Goal: Task Accomplishment & Management: Manage account settings

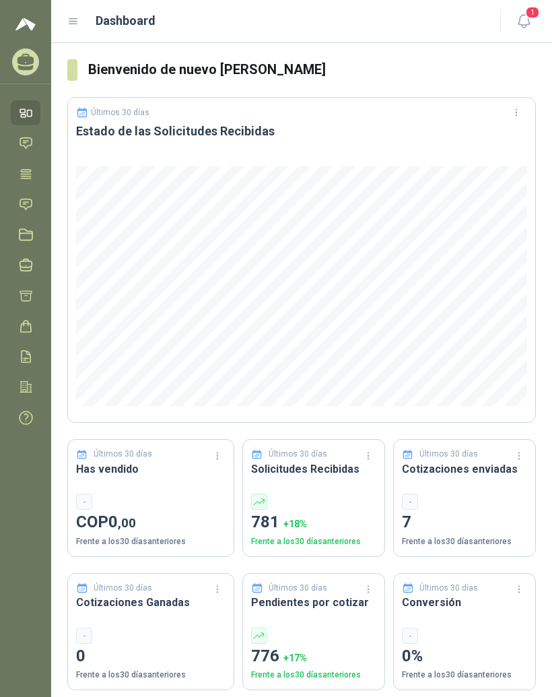
click at [73, 34] on header "Dashboard 1" at bounding box center [301, 21] width 501 height 43
click at [81, 15] on div "Dashboard" at bounding box center [275, 20] width 417 height 19
click at [74, 22] on icon at bounding box center [73, 21] width 8 height 5
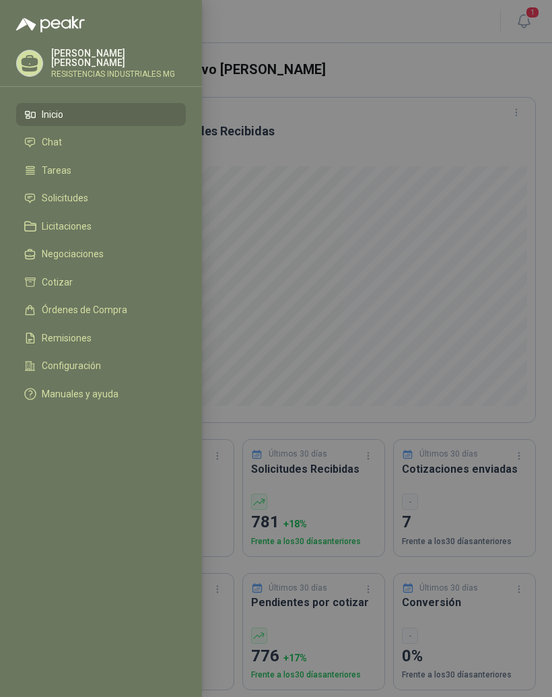
click at [106, 195] on li "Solicitudes" at bounding box center [101, 199] width 154 height 12
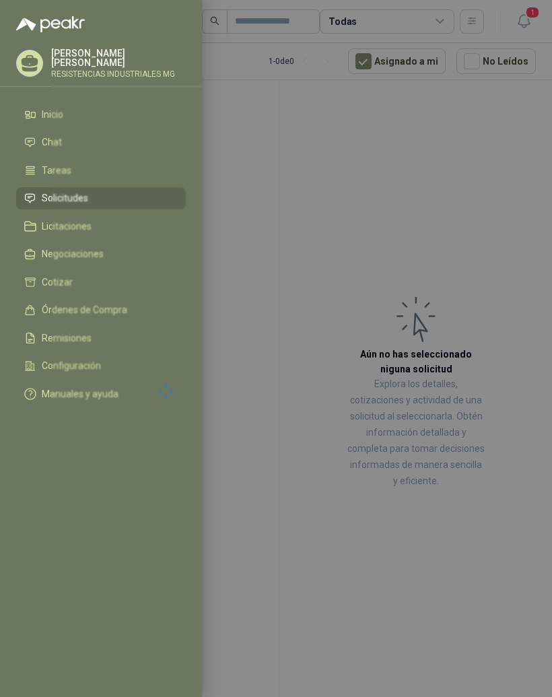
click at [389, 177] on div at bounding box center [276, 348] width 552 height 697
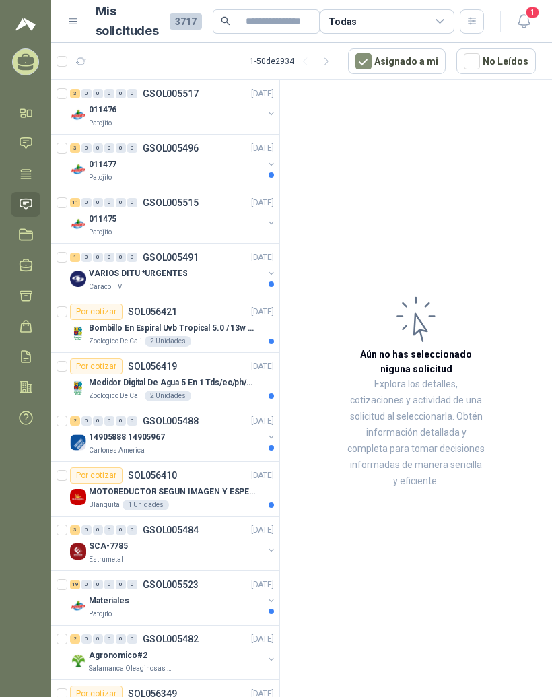
click at [86, 96] on div "0" at bounding box center [87, 93] width 10 height 9
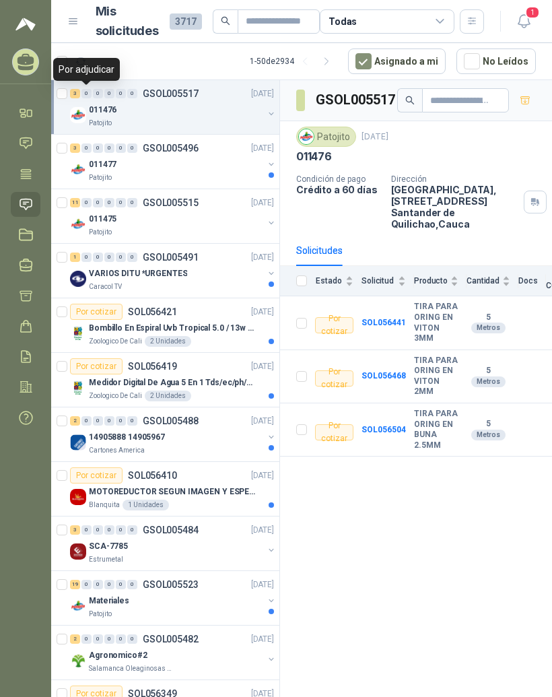
click at [84, 151] on div "0" at bounding box center [87, 148] width 10 height 9
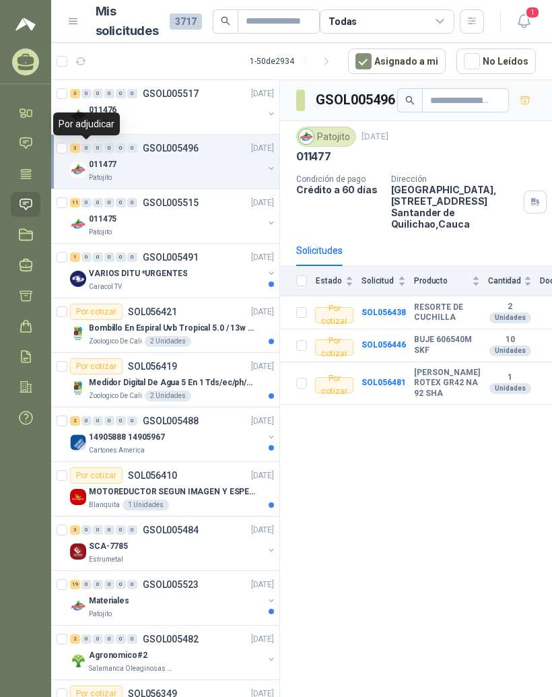
click at [83, 257] on div "0" at bounding box center [87, 257] width 10 height 9
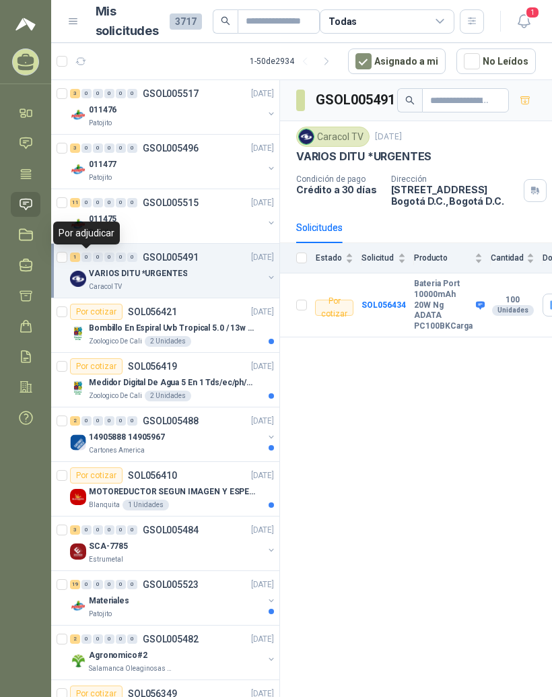
click at [94, 316] on div "Por cotizar" at bounding box center [96, 312] width 53 height 16
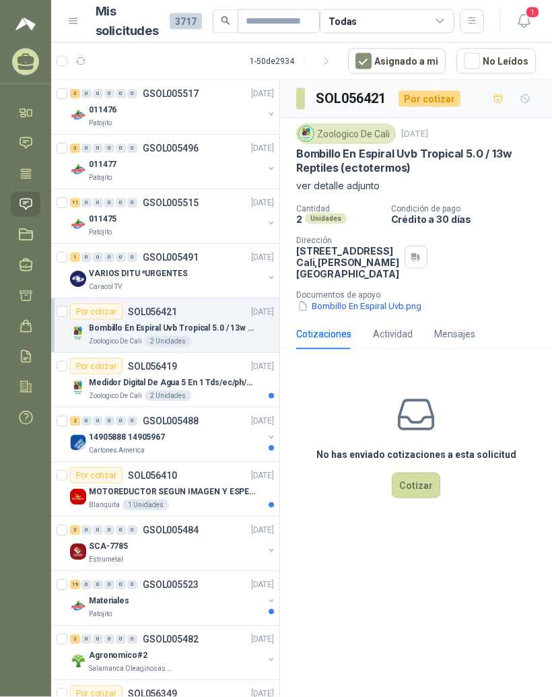
scroll to position [17, 0]
click at [86, 358] on div "Por cotizar" at bounding box center [96, 366] width 53 height 16
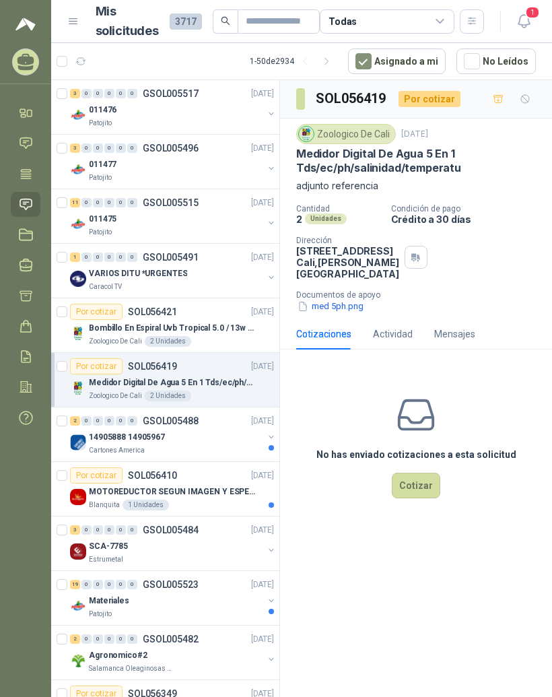
click at [342, 314] on button "med 5ph.png" at bounding box center [330, 307] width 69 height 14
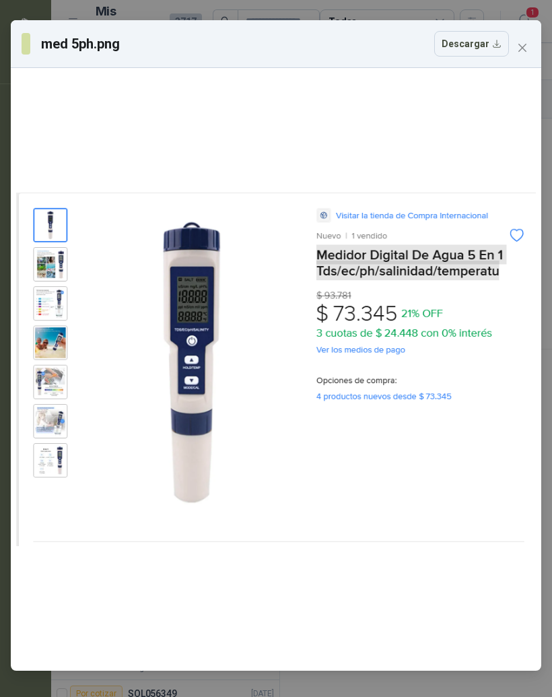
click at [528, 46] on icon "close" at bounding box center [522, 47] width 11 height 11
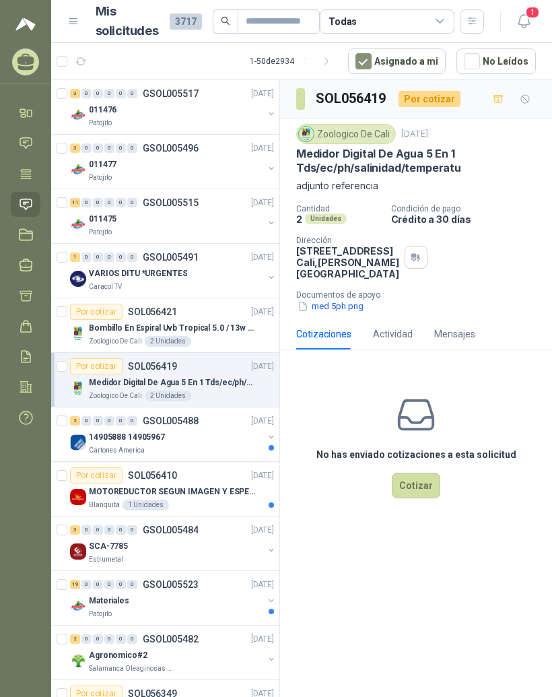
click at [75, 416] on div "2" at bounding box center [75, 420] width 10 height 9
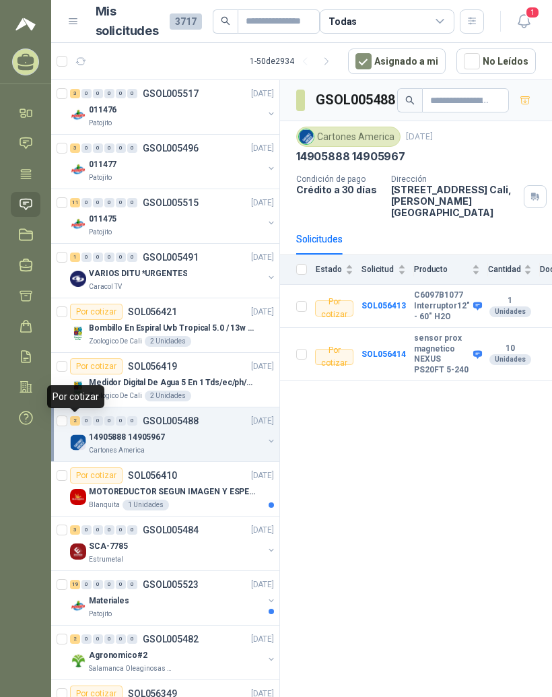
click at [426, 290] on b "C6097B1077 Interruptor12" - 60" H2O" at bounding box center [442, 306] width 56 height 32
click at [402, 301] on b "SOL056413" at bounding box center [384, 305] width 44 height 9
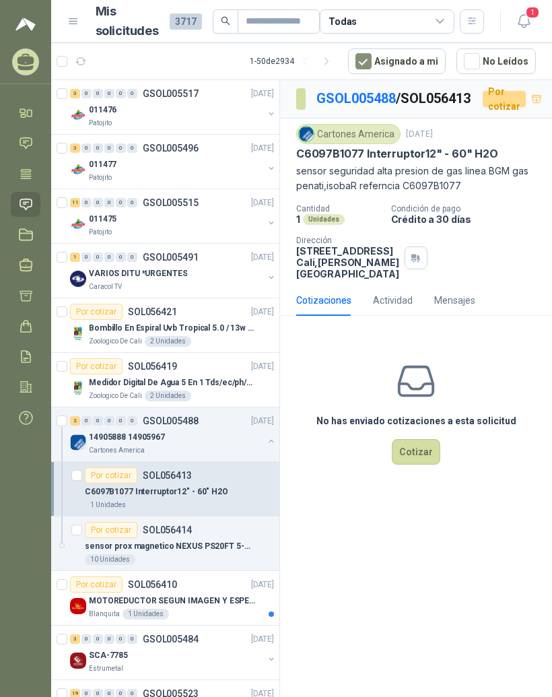
click at [144, 593] on div "MOTOREDUCTOR SEGUN IMAGEN Y ESPECIFICACIONES ADJUNTAS" at bounding box center [181, 601] width 185 height 16
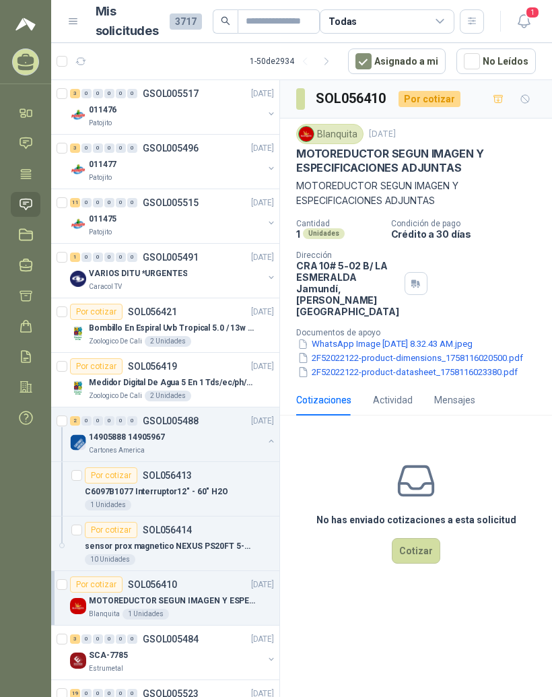
click at [412, 344] on button "WhatsApp Image [DATE] 8.32.43 AM.jpeg" at bounding box center [385, 345] width 178 height 14
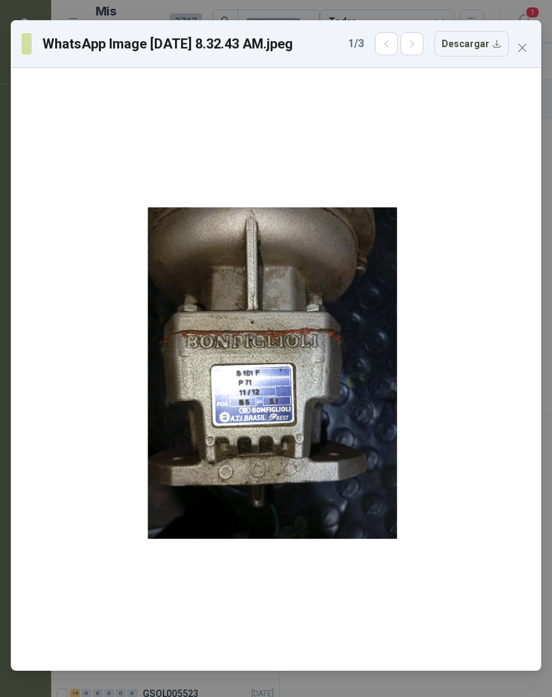
click at [523, 49] on icon "close" at bounding box center [522, 47] width 11 height 11
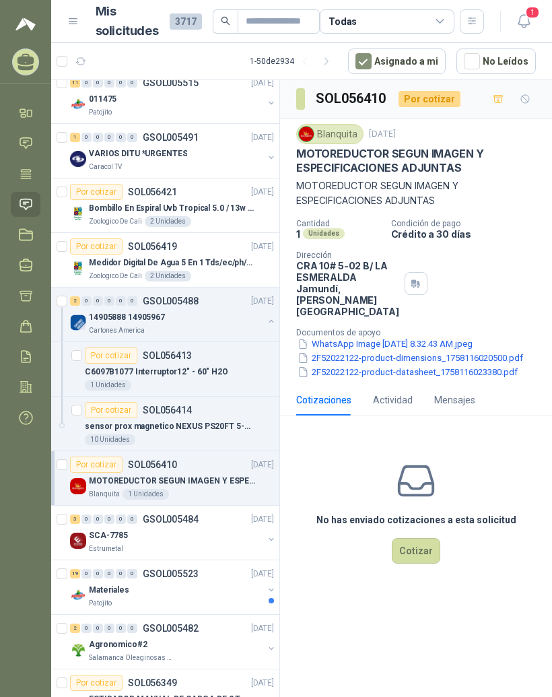
scroll to position [127, 0]
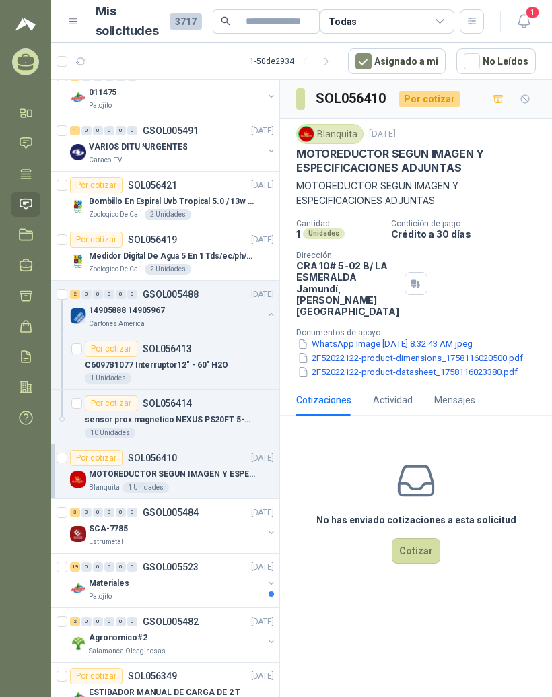
click at [88, 508] on div "0" at bounding box center [87, 512] width 10 height 9
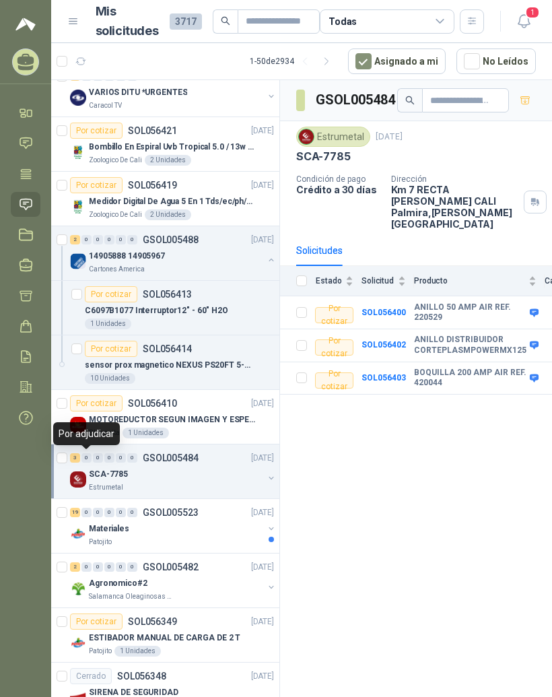
scroll to position [183, 0]
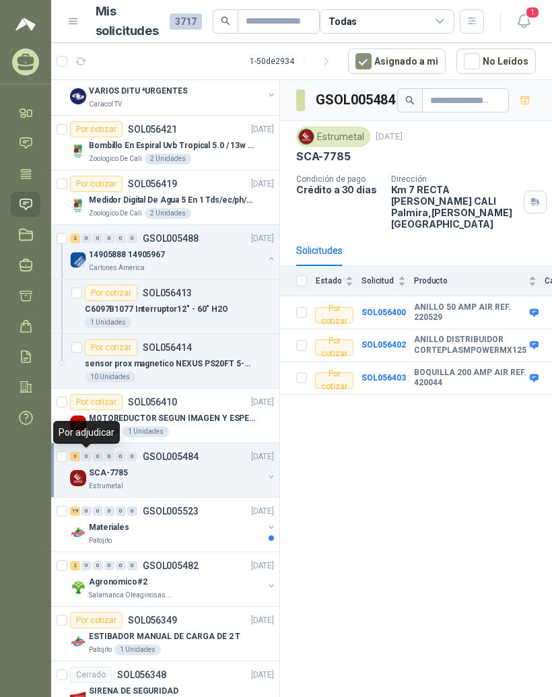
click at [198, 519] on div "Materiales" at bounding box center [176, 527] width 174 height 16
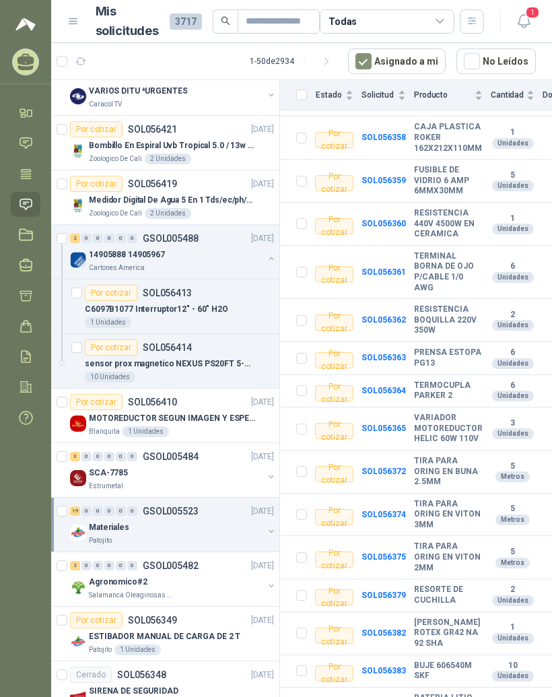
scroll to position [362, 0]
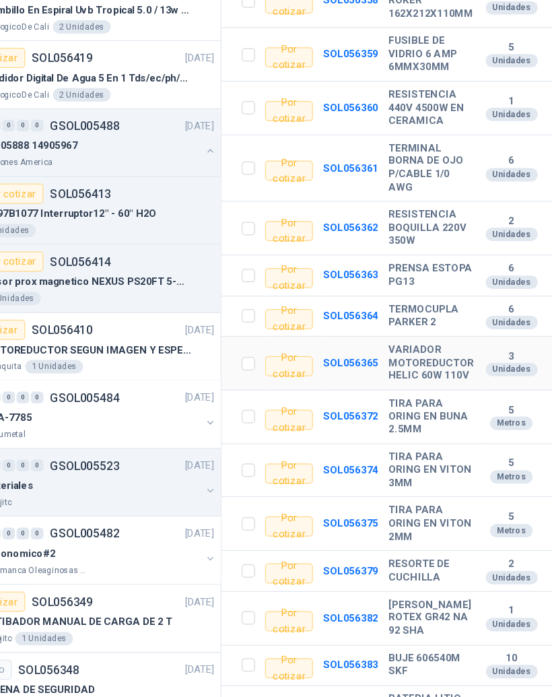
click at [414, 413] on b "VARIADOR MOTOREDUCTOR HELIC 60W 110V" at bounding box center [448, 429] width 69 height 32
click at [362, 424] on b "SOL056365" at bounding box center [384, 428] width 44 height 9
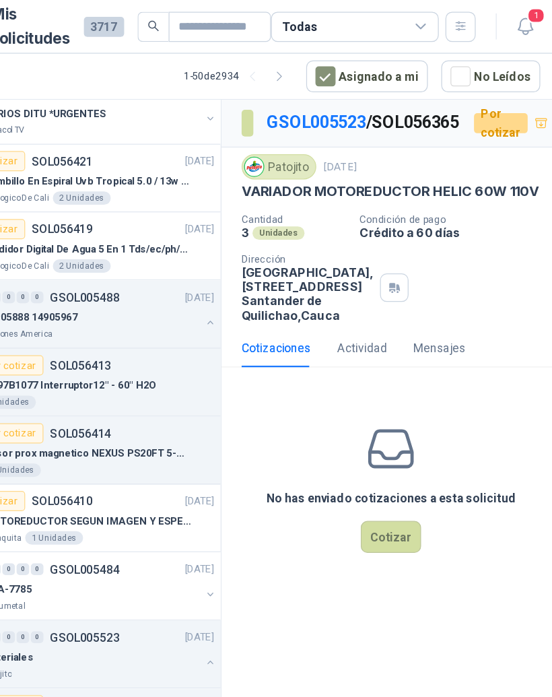
click at [317, 94] on link "GSOL005523" at bounding box center [357, 98] width 80 height 16
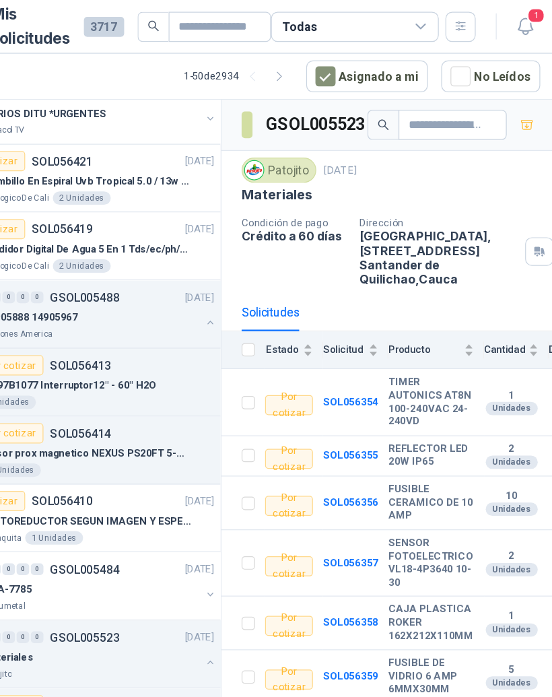
click at [296, 133] on div "Patojito" at bounding box center [326, 137] width 60 height 20
click at [299, 138] on img at bounding box center [306, 136] width 15 height 15
click at [296, 141] on div "Patojito" at bounding box center [326, 137] width 60 height 20
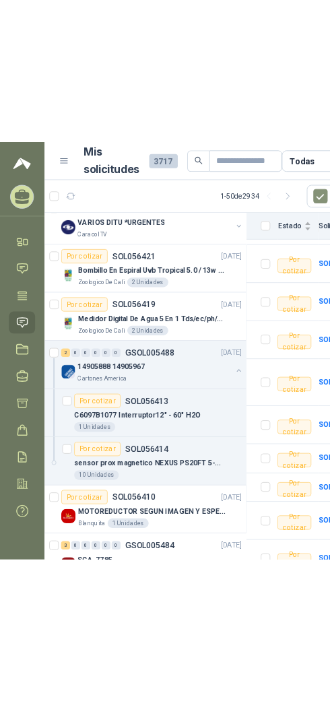
scroll to position [361, 0]
